Goal: Information Seeking & Learning: Check status

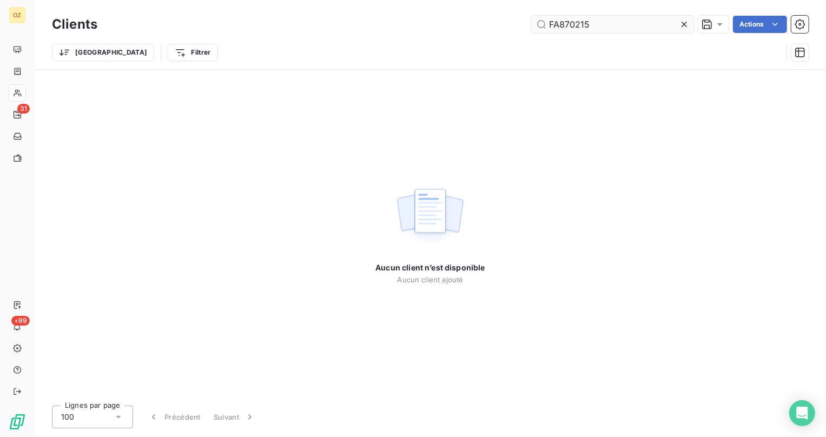
click at [648, 22] on input "FA870215" at bounding box center [613, 24] width 162 height 17
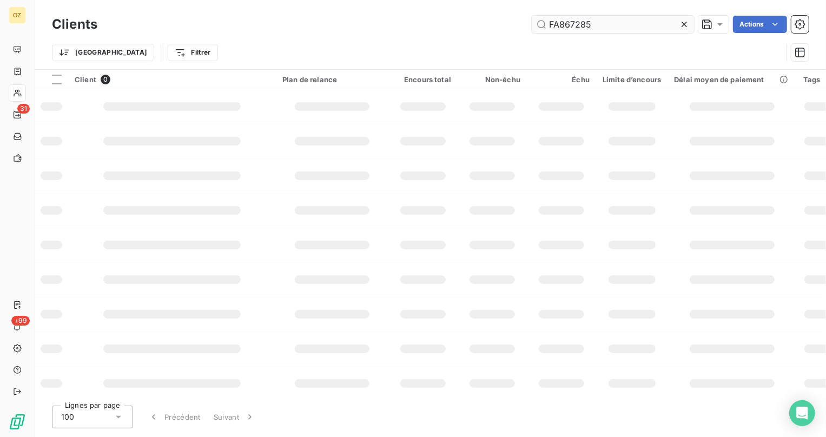
type input "FA867285"
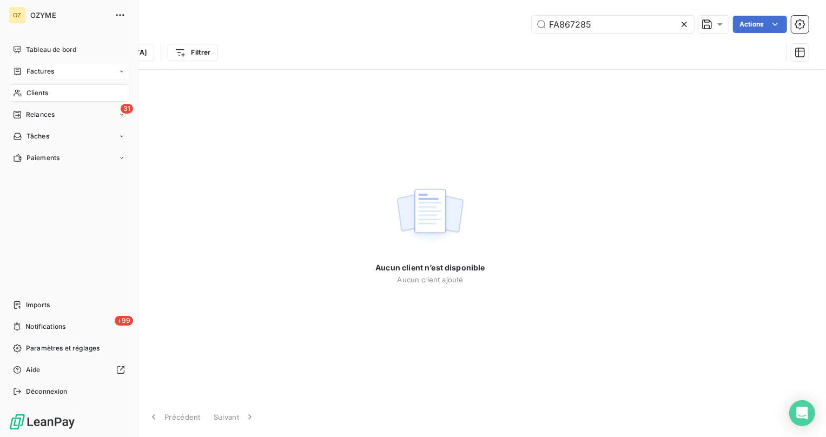
click at [44, 70] on span "Factures" at bounding box center [41, 72] width 28 height 10
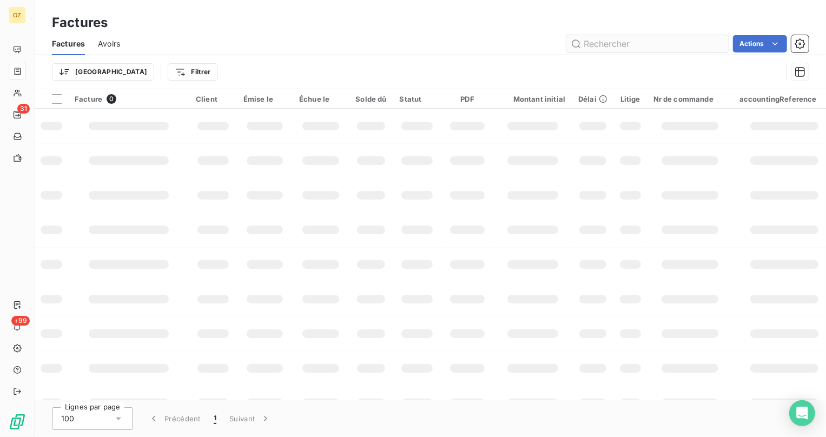
click at [601, 47] on input "text" at bounding box center [647, 43] width 162 height 17
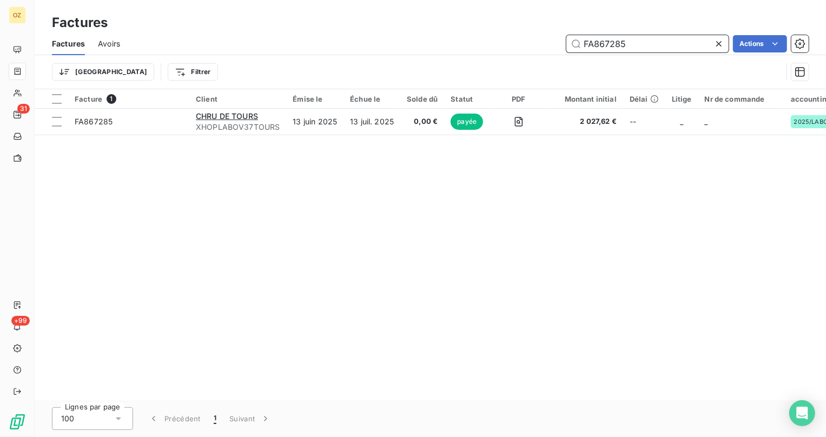
click at [656, 44] on input "FA867285" at bounding box center [647, 43] width 162 height 17
paste input "50223"
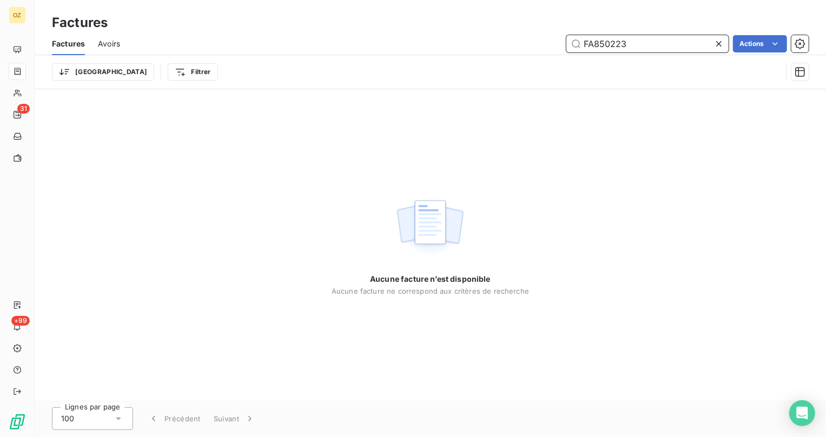
click at [656, 44] on input "FA850223" at bounding box center [647, 43] width 162 height 17
click at [115, 43] on span "Avoirs" at bounding box center [109, 43] width 22 height 11
type input "FA850223"
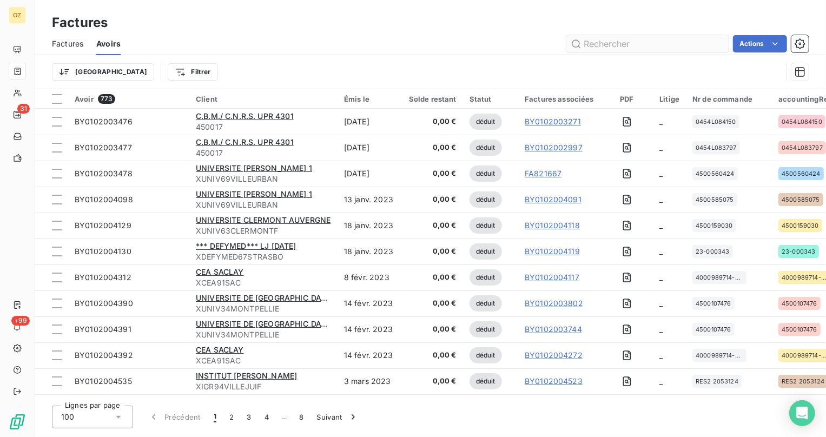
click at [588, 42] on input "text" at bounding box center [647, 43] width 162 height 17
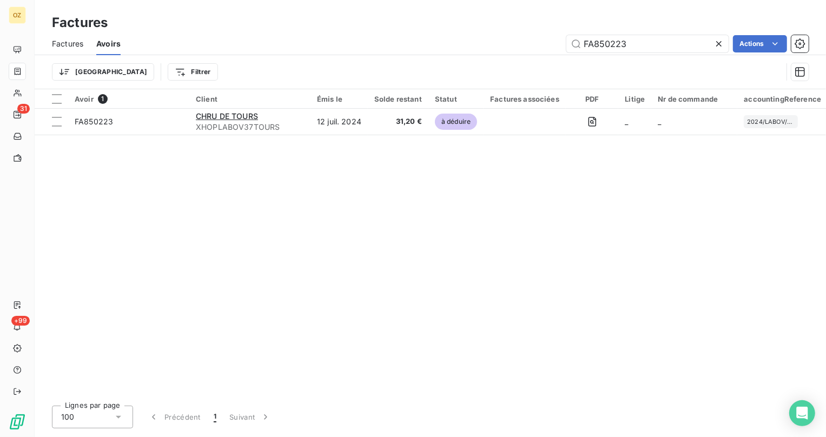
drag, startPoint x: 636, startPoint y: 27, endPoint x: 633, endPoint y: 40, distance: 13.4
click at [635, 29] on div "Factures" at bounding box center [431, 22] width 792 height 19
click at [637, 41] on input "FA850223" at bounding box center [647, 43] width 162 height 17
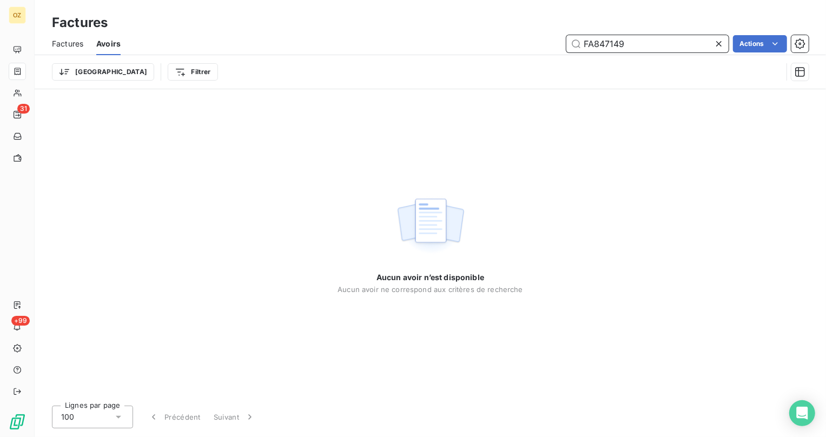
drag, startPoint x: 550, startPoint y: 39, endPoint x: 544, endPoint y: 39, distance: 6.0
click at [544, 39] on div "FA847149 Actions" at bounding box center [471, 43] width 675 height 17
drag, startPoint x: 61, startPoint y: 48, endPoint x: 161, endPoint y: 49, distance: 100.6
click at [64, 48] on span "Factures" at bounding box center [67, 43] width 31 height 11
type input "FA847149"
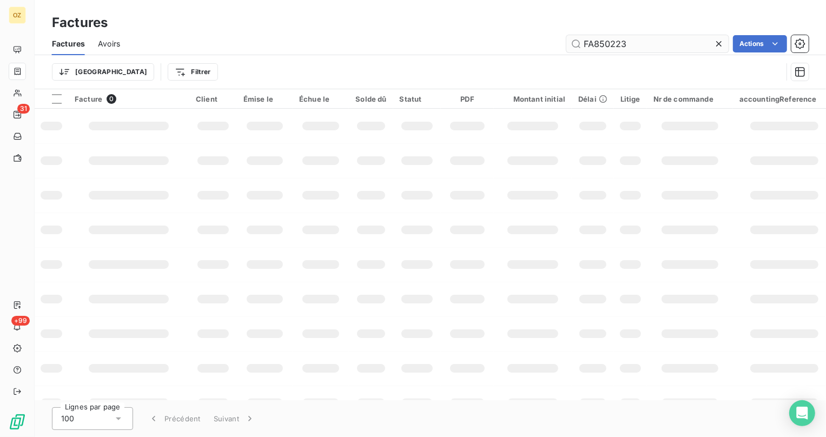
click at [655, 45] on input "FA850223" at bounding box center [647, 43] width 162 height 17
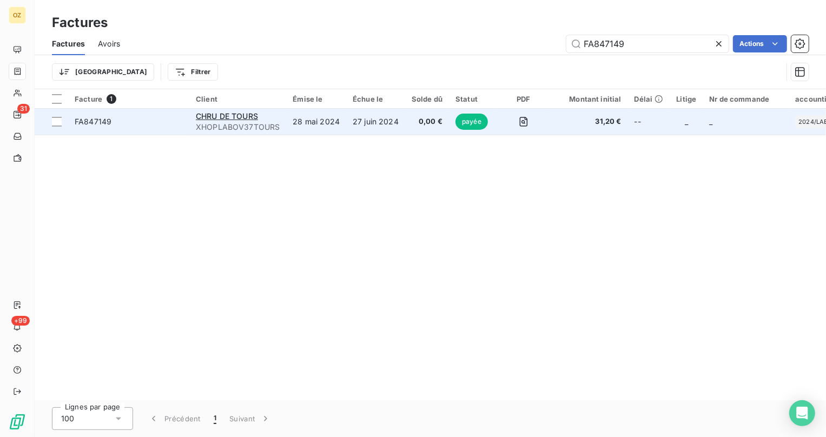
type input "FA847149"
click at [213, 125] on span "XHOPLABOV37TOURS" at bounding box center [238, 127] width 84 height 11
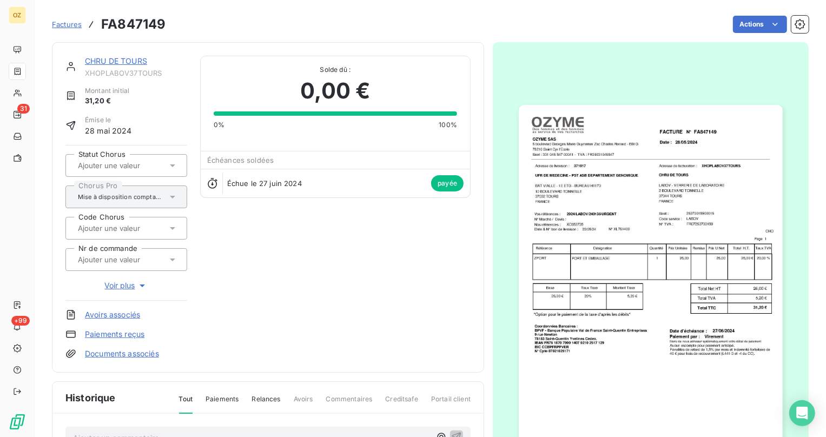
click at [130, 62] on link "CHRU DE TOURS" at bounding box center [116, 60] width 62 height 9
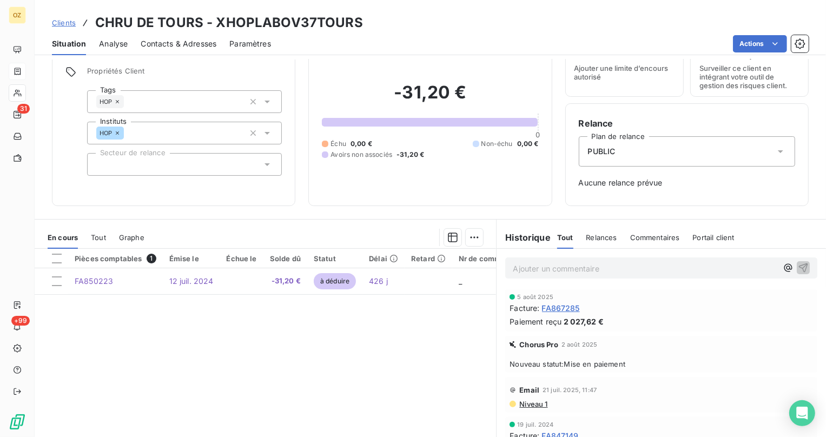
scroll to position [96, 0]
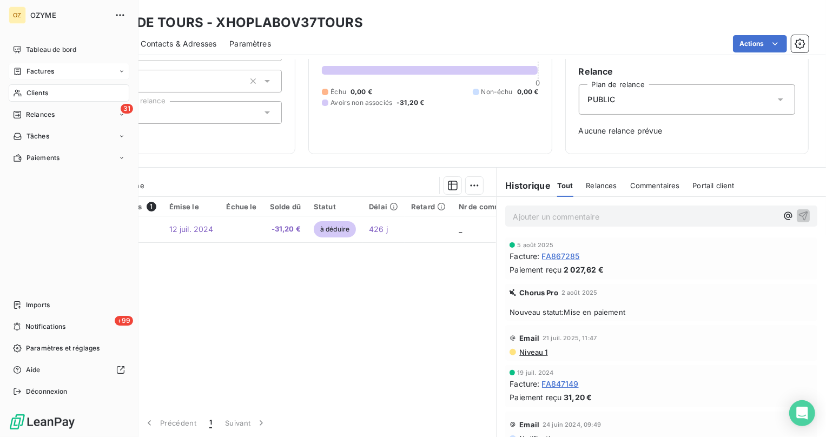
click at [19, 68] on icon at bounding box center [18, 71] width 6 height 7
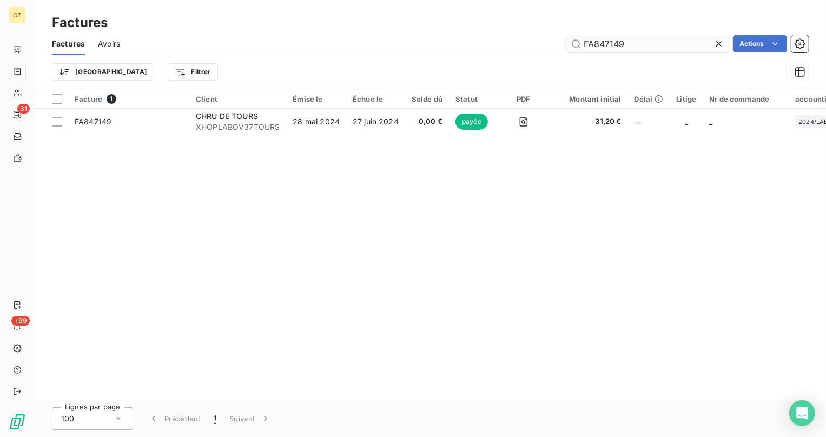
click at [639, 42] on input "FA847149" at bounding box center [647, 43] width 162 height 17
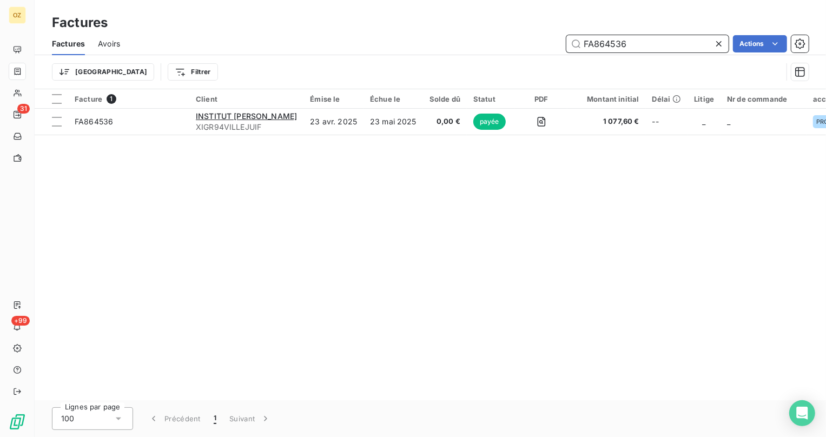
click at [634, 38] on input "FA864536" at bounding box center [647, 43] width 162 height 17
paste input "55707"
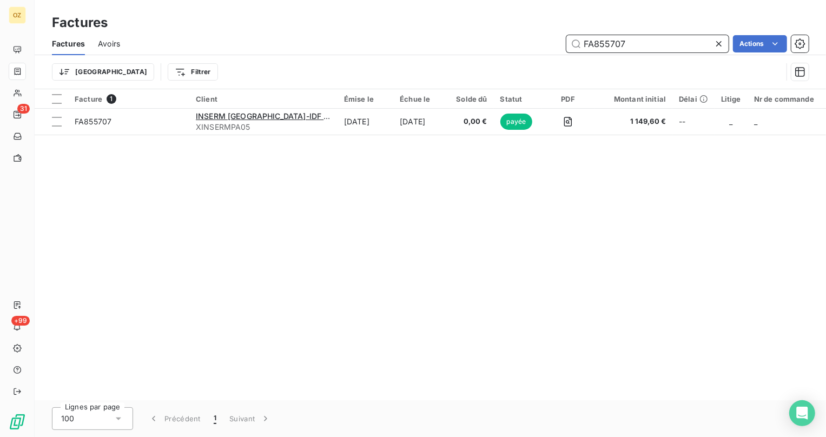
type input "FA855707"
